Goal: Navigation & Orientation: Find specific page/section

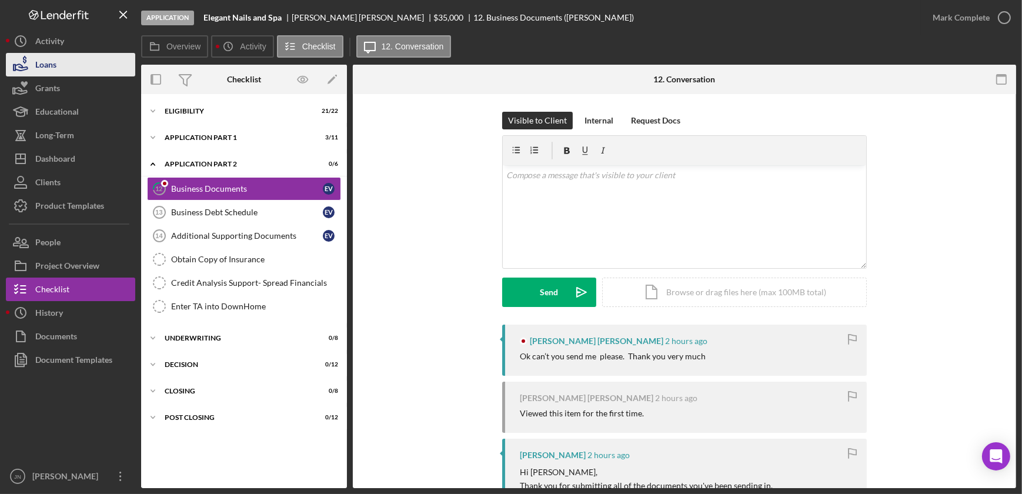
click at [58, 70] on button "Loans" at bounding box center [70, 65] width 129 height 24
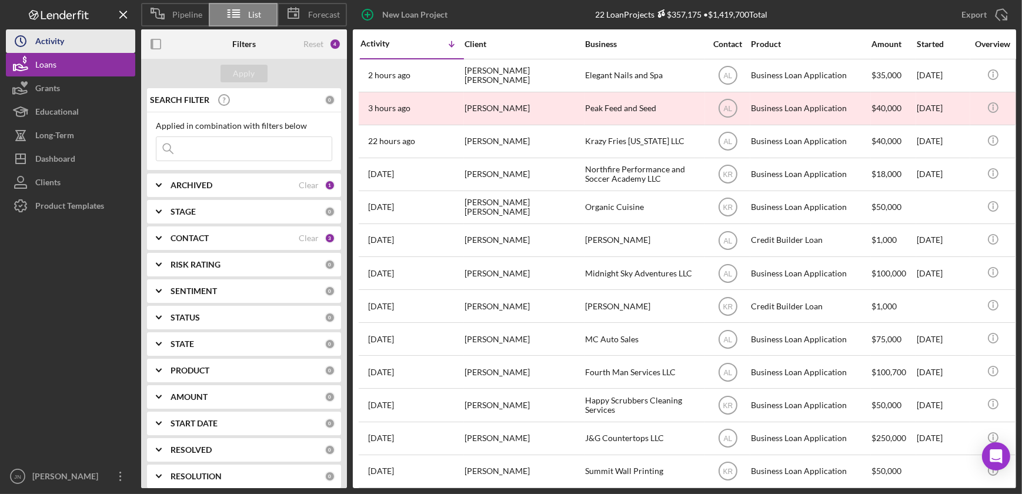
click at [62, 45] on div "Activity" at bounding box center [49, 42] width 29 height 26
